Goal: Use online tool/utility: Utilize a website feature to perform a specific function

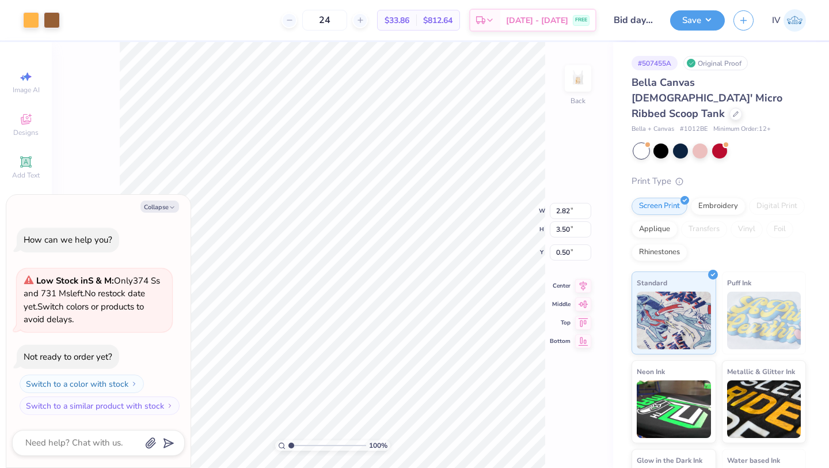
type textarea "x"
type input "2.00"
type textarea "x"
type input "5.07"
type input "6.29"
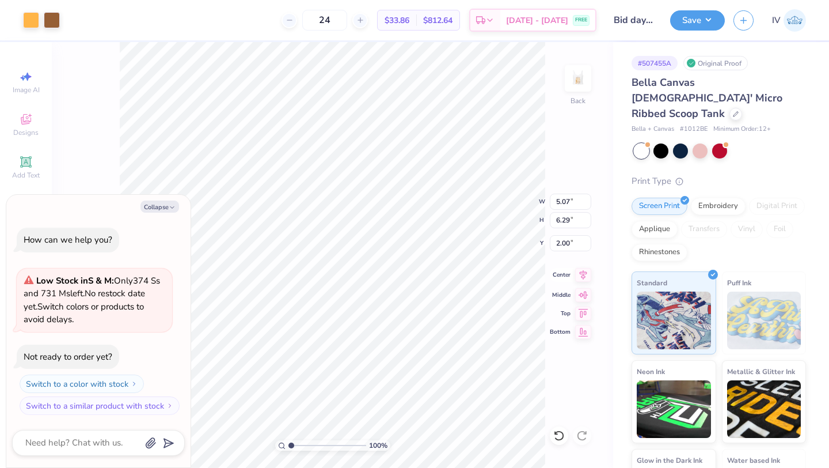
click at [580, 276] on icon at bounding box center [583, 275] width 16 height 14
click at [151, 205] on button "Collapse" at bounding box center [160, 206] width 39 height 12
type textarea "x"
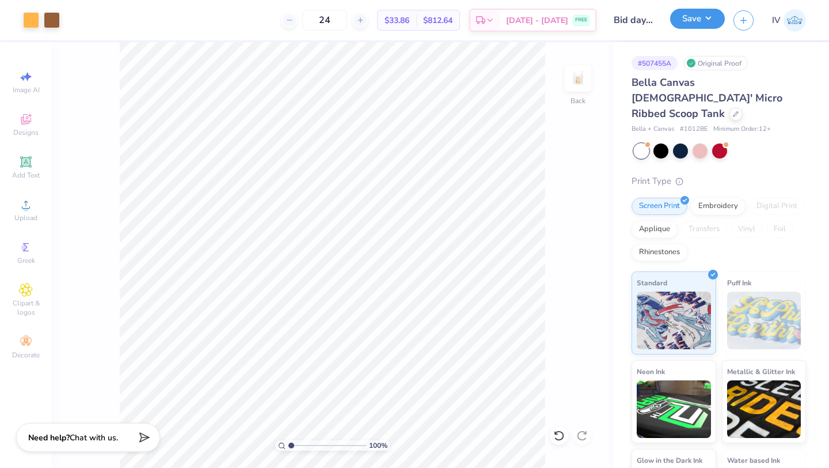
click at [696, 24] on button "Save" at bounding box center [697, 19] width 55 height 20
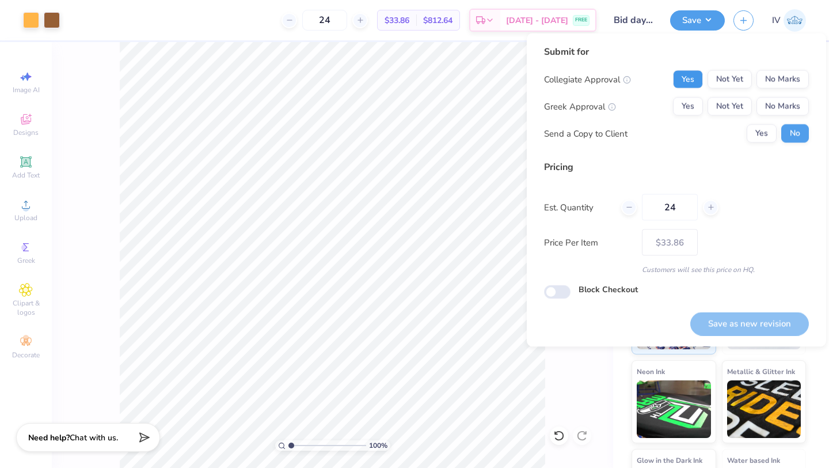
click at [687, 84] on button "Yes" at bounding box center [688, 79] width 30 height 18
click at [783, 77] on button "No Marks" at bounding box center [783, 79] width 52 height 18
click at [698, 111] on button "Yes" at bounding box center [688, 106] width 30 height 18
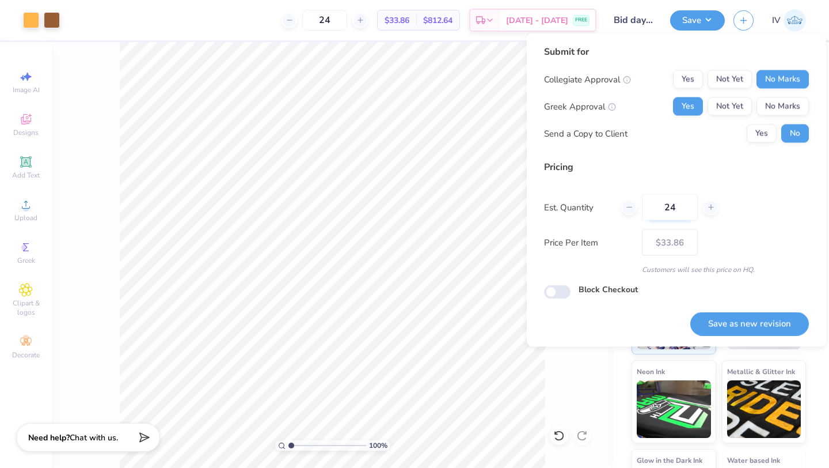
click at [681, 213] on input "24" at bounding box center [670, 207] width 56 height 26
type input "2"
type input "12"
type input "$50.72"
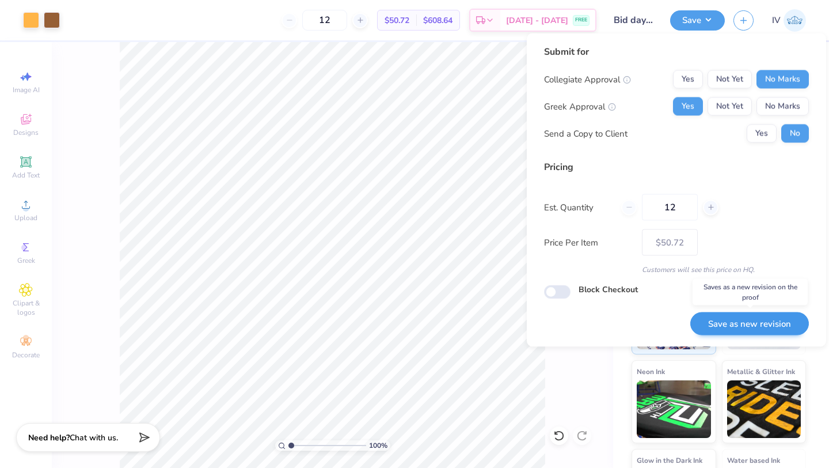
type input "12"
click at [717, 316] on button "Save as new revision" at bounding box center [749, 324] width 119 height 24
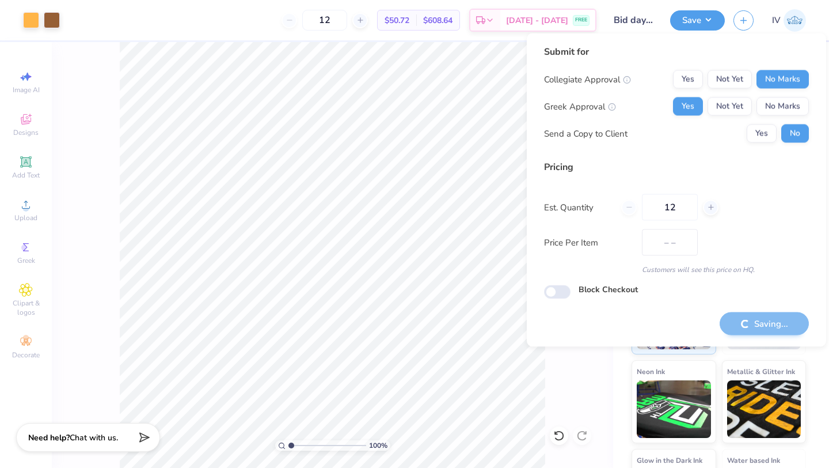
type input "$50.72"
